Goal: Find specific page/section: Find specific page/section

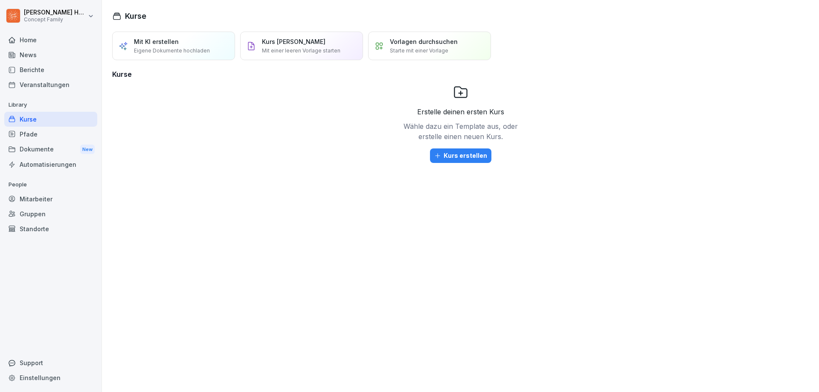
click at [34, 71] on div "Berichte" at bounding box center [50, 69] width 93 height 15
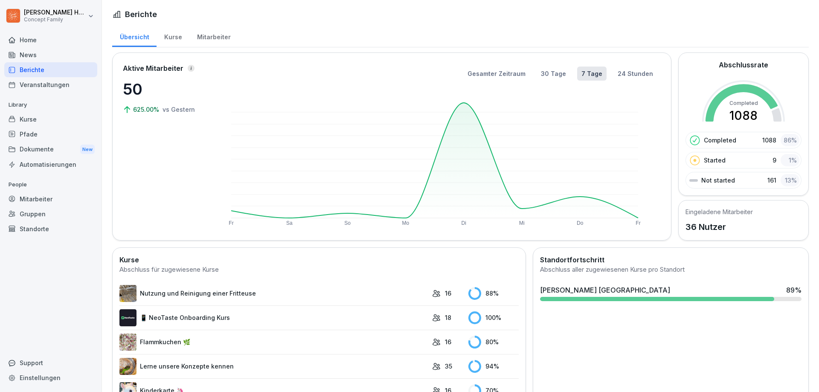
click at [203, 33] on div "Mitarbeiter" at bounding box center [213, 36] width 49 height 22
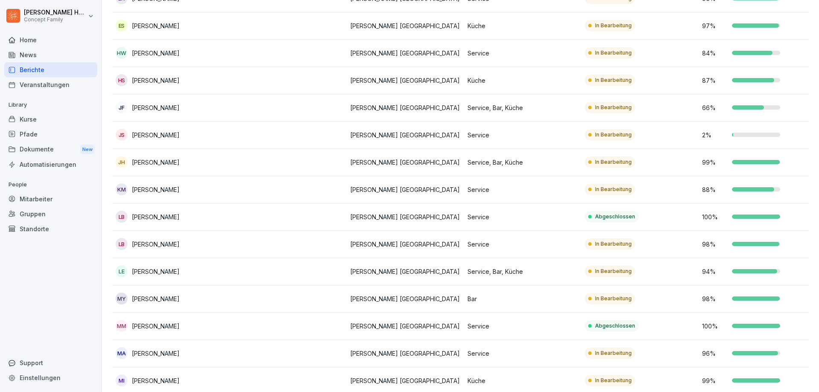
scroll to position [384, 0]
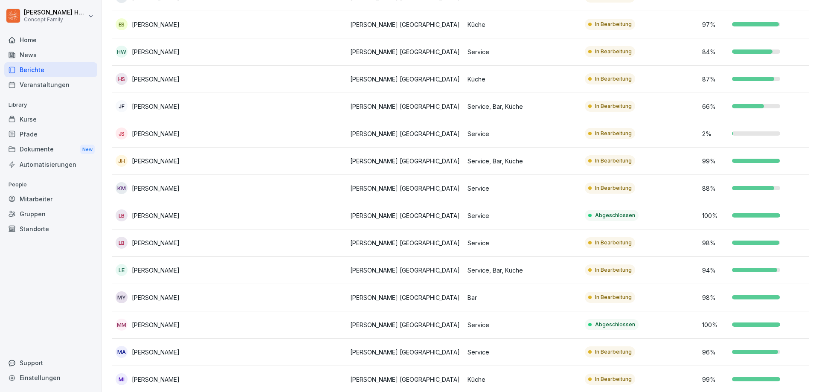
click at [172, 374] on div "MI [PERSON_NAME]" at bounding box center [171, 379] width 110 height 12
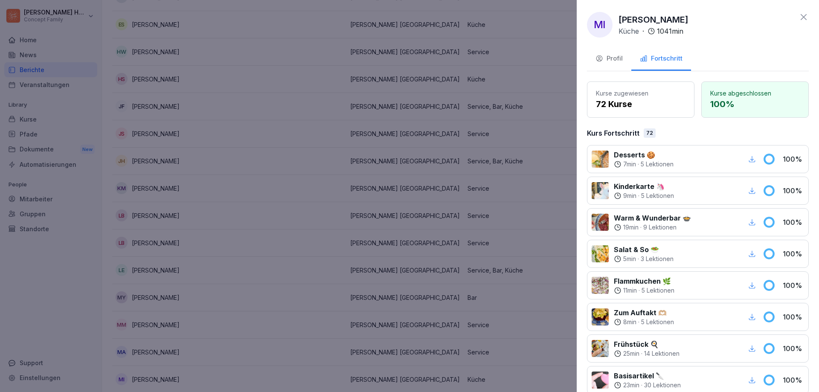
drag, startPoint x: 45, startPoint y: 0, endPoint x: 184, endPoint y: 68, distance: 155.1
click at [184, 68] on div at bounding box center [409, 196] width 819 height 392
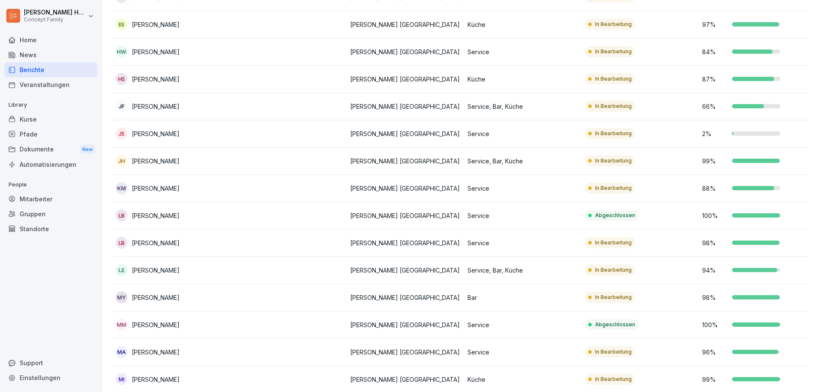
click at [35, 71] on div "Berichte" at bounding box center [50, 69] width 93 height 15
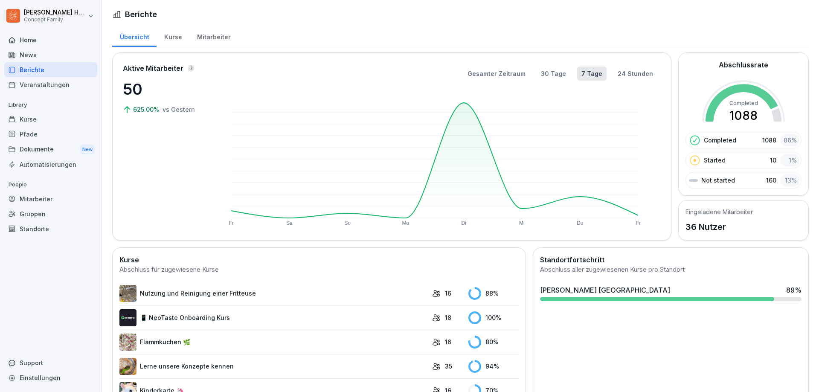
click at [208, 35] on div "Mitarbeiter" at bounding box center [213, 36] width 49 height 22
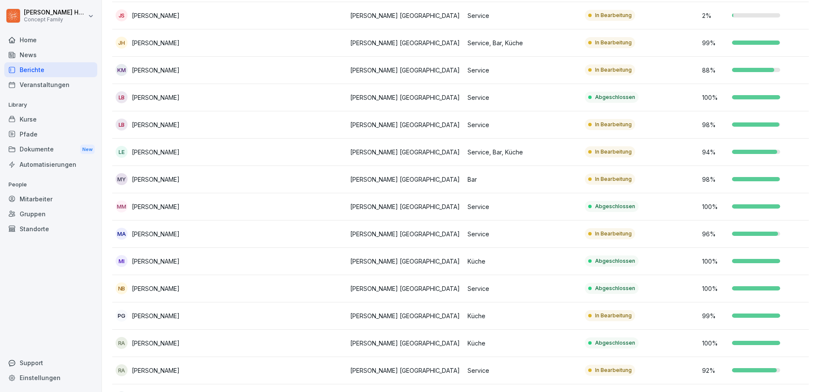
scroll to position [554, 0]
